Goal: Entertainment & Leisure: Consume media (video, audio)

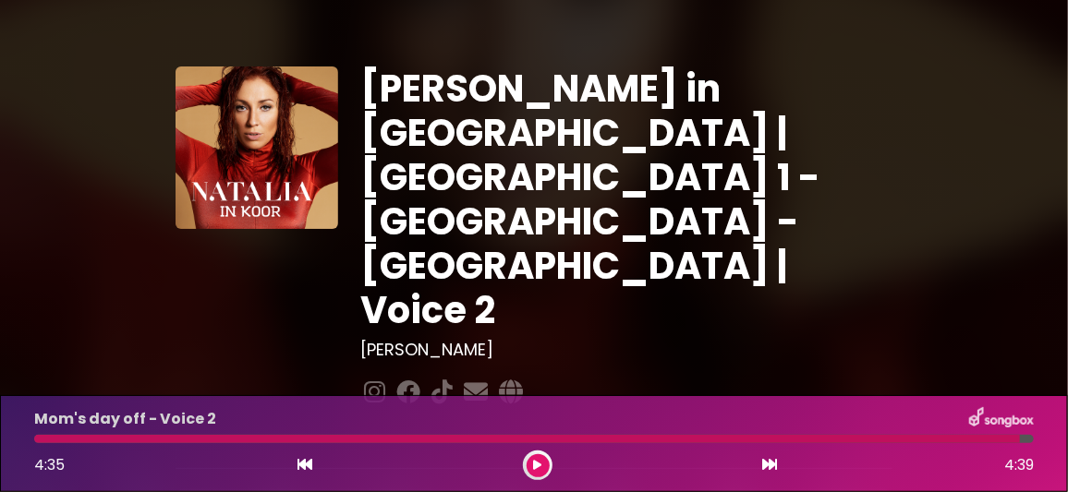
scroll to position [276, 0]
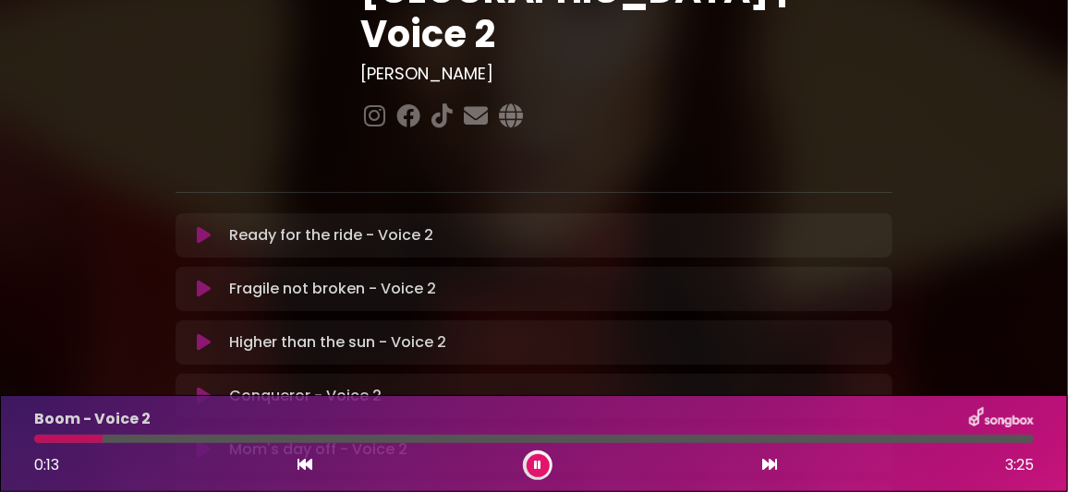
click at [537, 462] on icon at bounding box center [537, 465] width 7 height 11
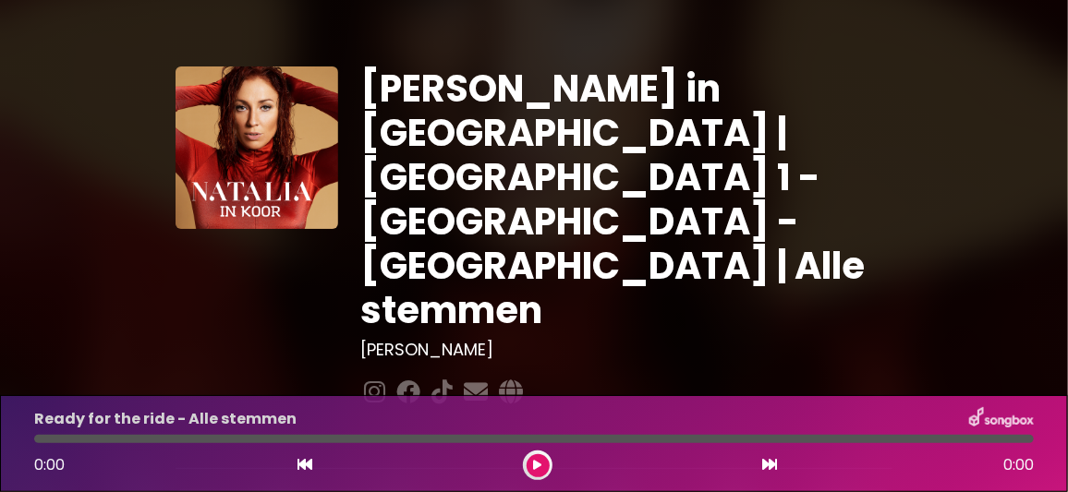
click at [540, 460] on icon at bounding box center [538, 465] width 8 height 11
click at [536, 461] on icon at bounding box center [537, 465] width 7 height 11
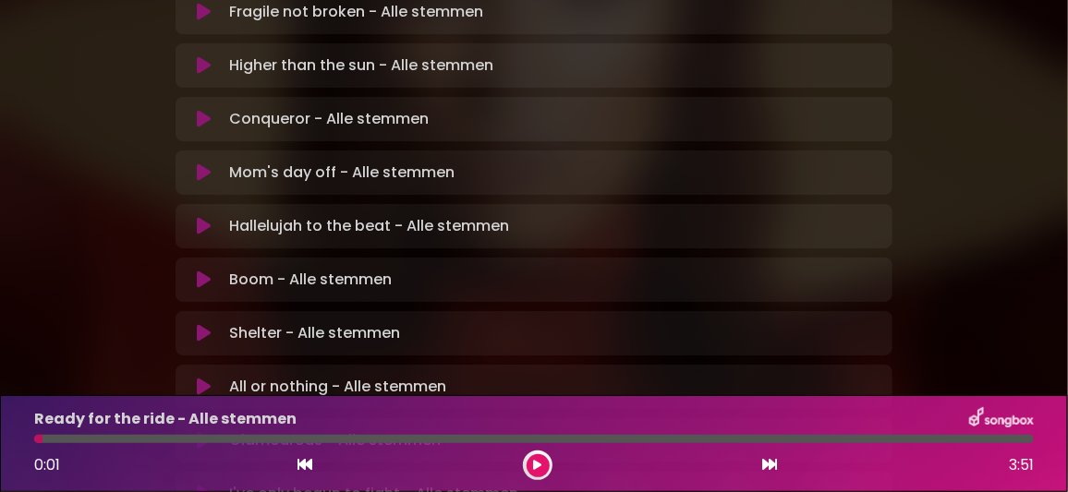
scroll to position [461, 0]
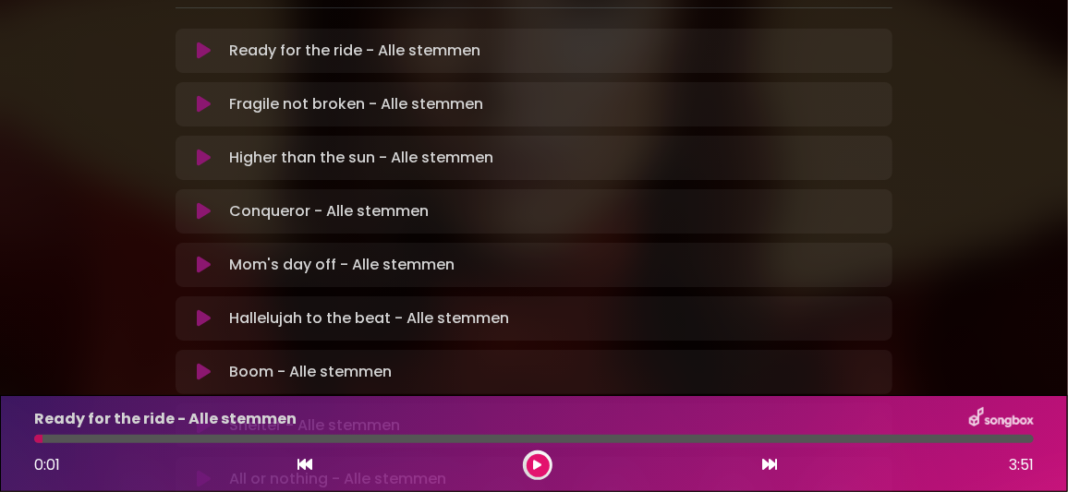
click at [204, 309] on icon at bounding box center [204, 318] width 14 height 18
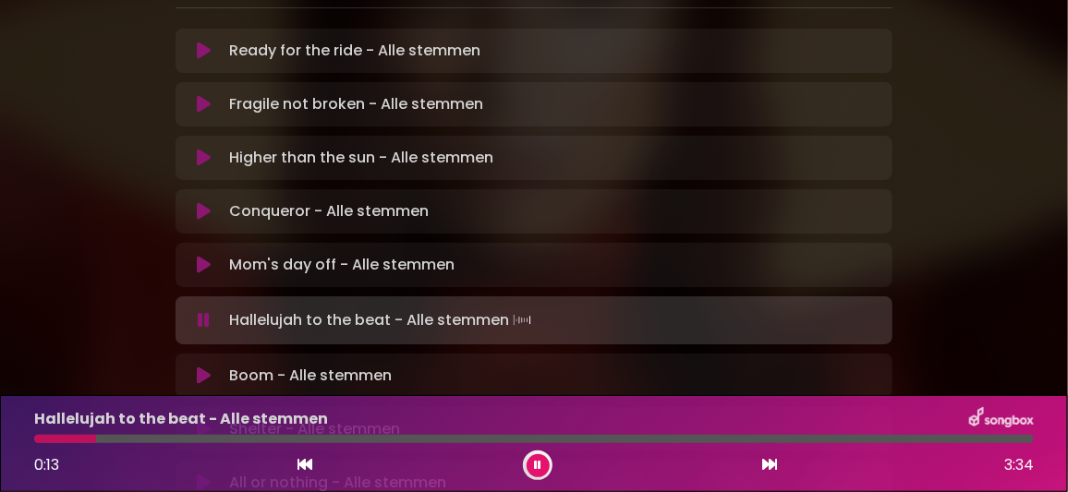
click at [35, 443] on div at bounding box center [534, 439] width 1022 height 8
click at [303, 467] on icon at bounding box center [305, 464] width 15 height 15
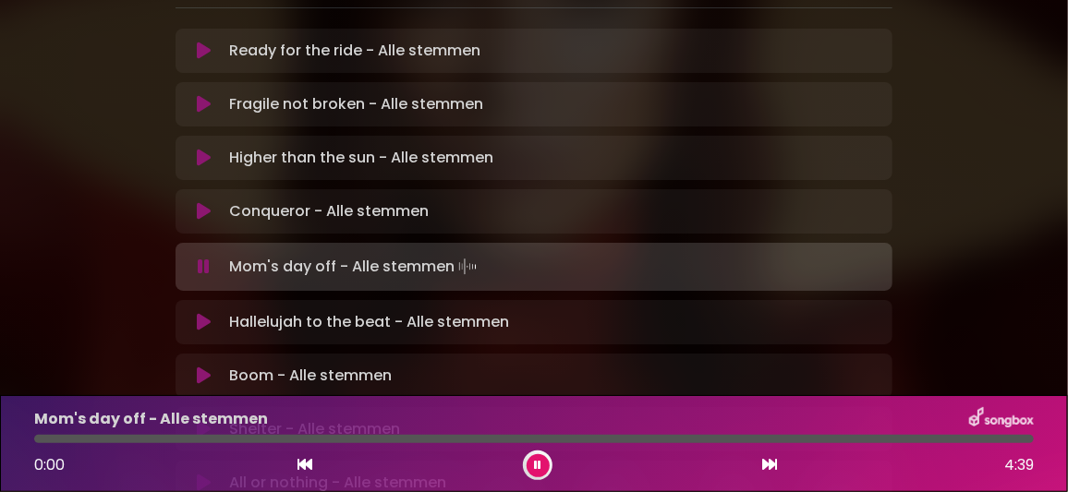
click at [206, 313] on icon at bounding box center [204, 322] width 14 height 18
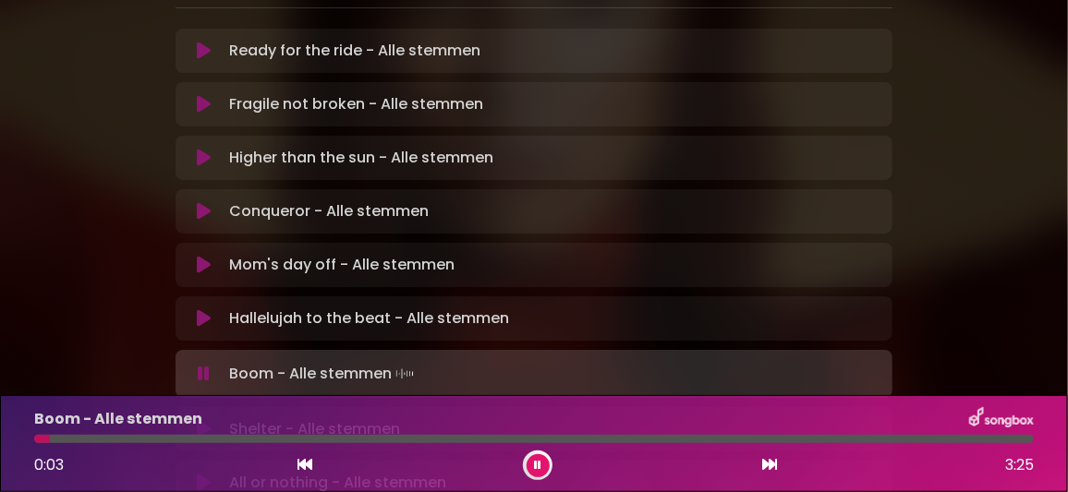
click at [202, 309] on icon at bounding box center [204, 318] width 14 height 18
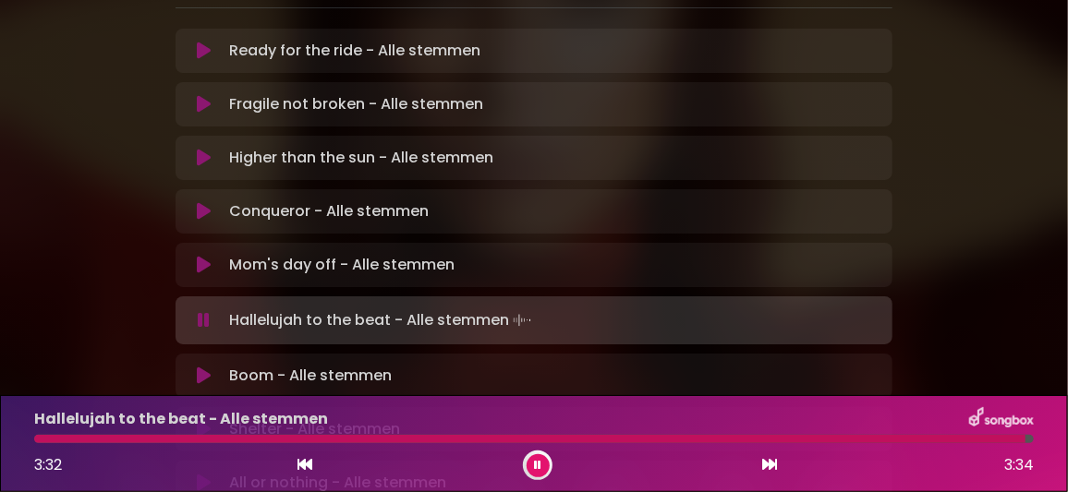
click at [203, 367] on icon at bounding box center [204, 376] width 14 height 18
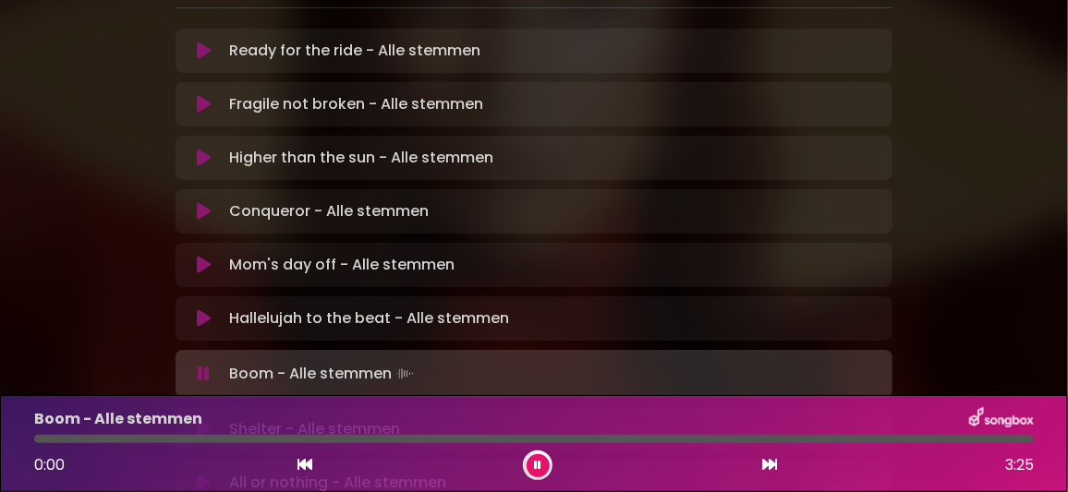
click at [208, 309] on icon at bounding box center [204, 318] width 14 height 18
